Goal: Task Accomplishment & Management: Use online tool/utility

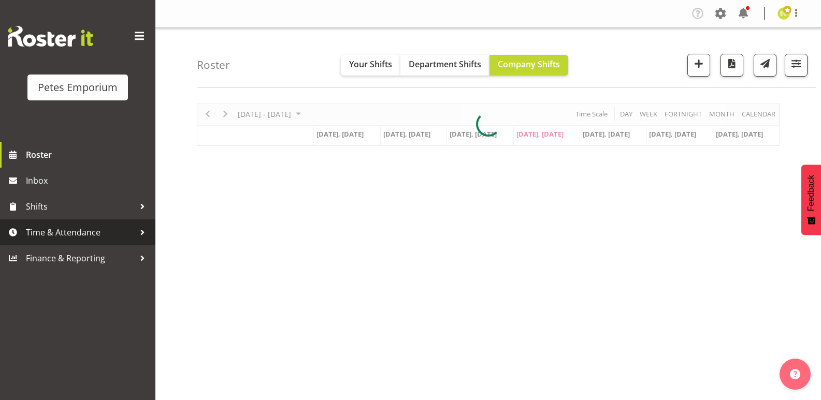
click at [42, 222] on link "Time & Attendance" at bounding box center [77, 233] width 155 height 26
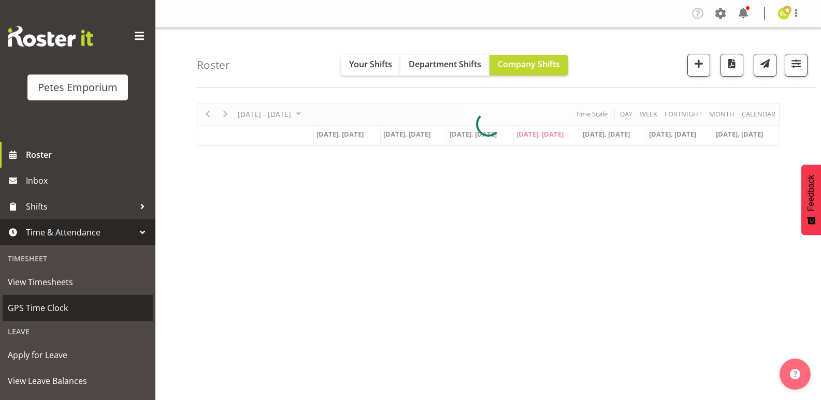
click at [57, 311] on span "GPS Time Clock" at bounding box center [78, 308] width 140 height 16
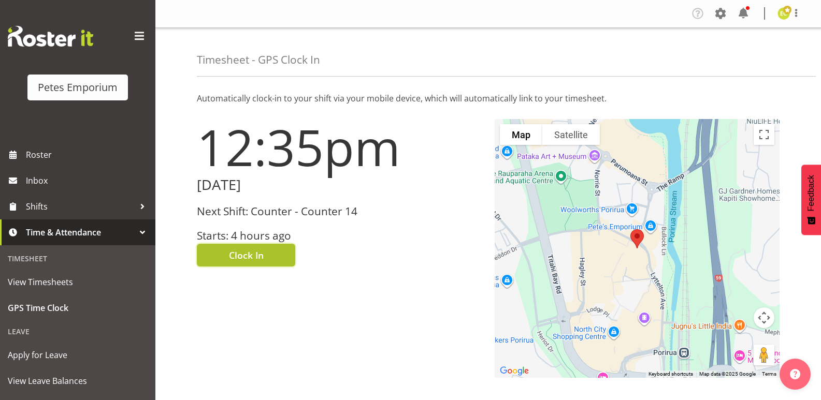
click at [244, 259] on span "Clock In" at bounding box center [246, 255] width 35 height 13
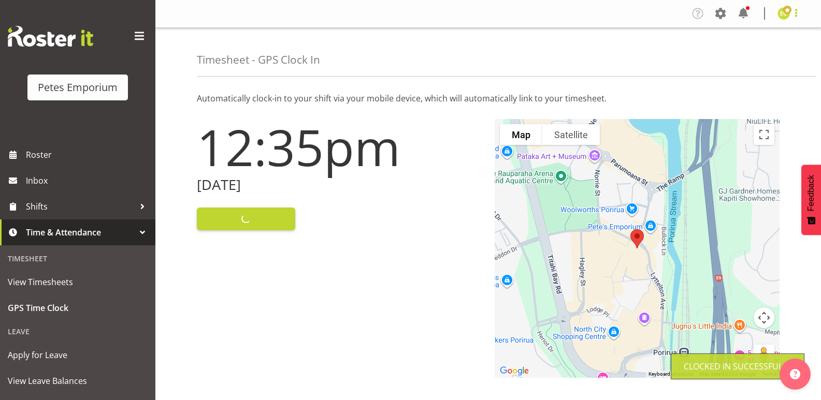
click at [796, 9] on span at bounding box center [796, 13] width 12 height 12
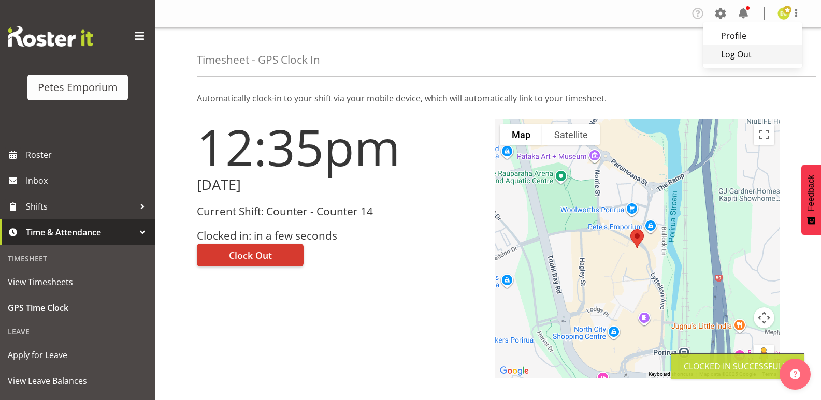
click at [751, 55] on link "Log Out" at bounding box center [752, 54] width 99 height 19
